Goal: Find specific page/section: Find specific page/section

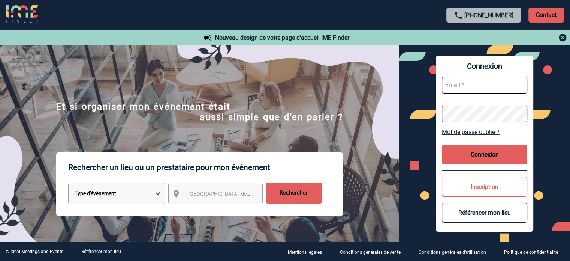
type input "v.cholet@manitou-group.com"
click at [483, 156] on button "Connexion" at bounding box center [484, 154] width 85 height 20
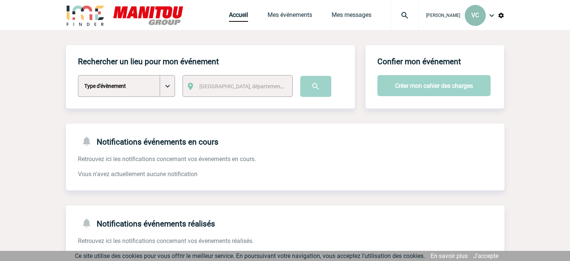
click at [475, 18] on span "VC" at bounding box center [475, 15] width 7 height 7
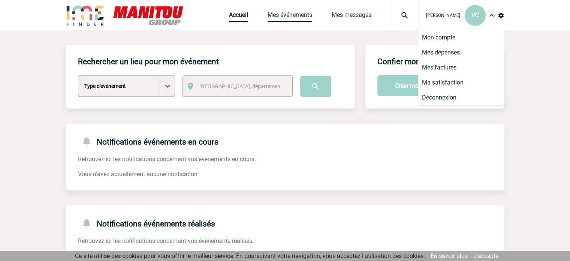
click at [289, 13] on link "Mes événements" at bounding box center [290, 16] width 45 height 10
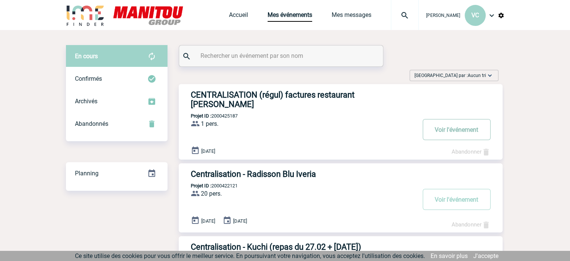
click at [468, 121] on button "Voir l'événement" at bounding box center [457, 129] width 68 height 21
